Goal: Transaction & Acquisition: Obtain resource

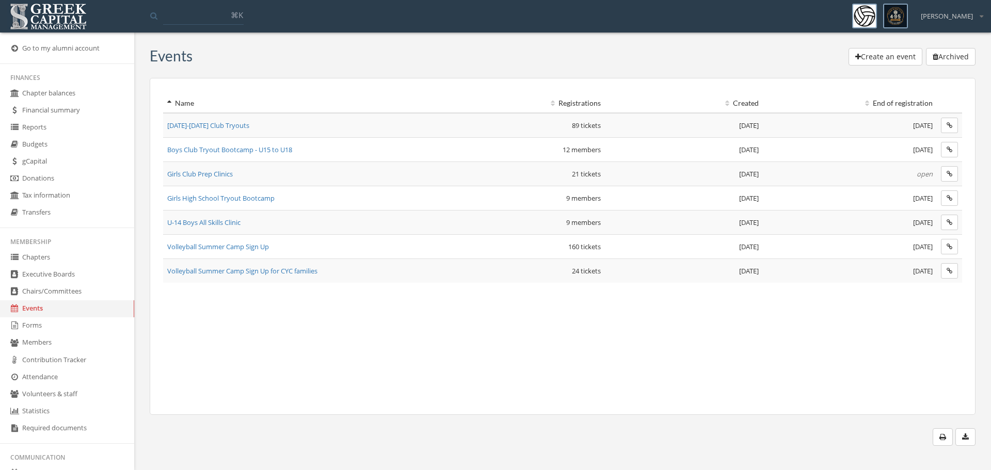
click at [201, 174] on span "Girls Club Prep Clinics" at bounding box center [200, 173] width 66 height 9
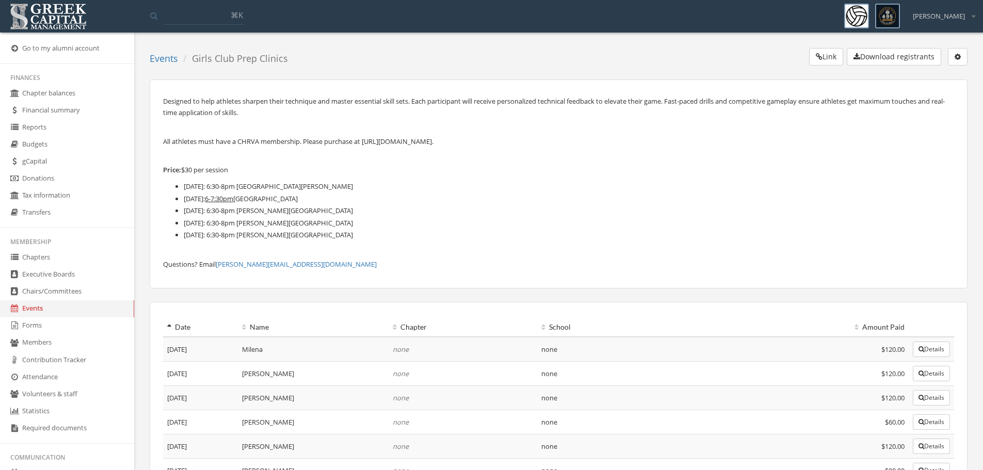
click at [900, 55] on button "Download registrants" at bounding box center [894, 57] width 94 height 18
